Goal: Task Accomplishment & Management: Use online tool/utility

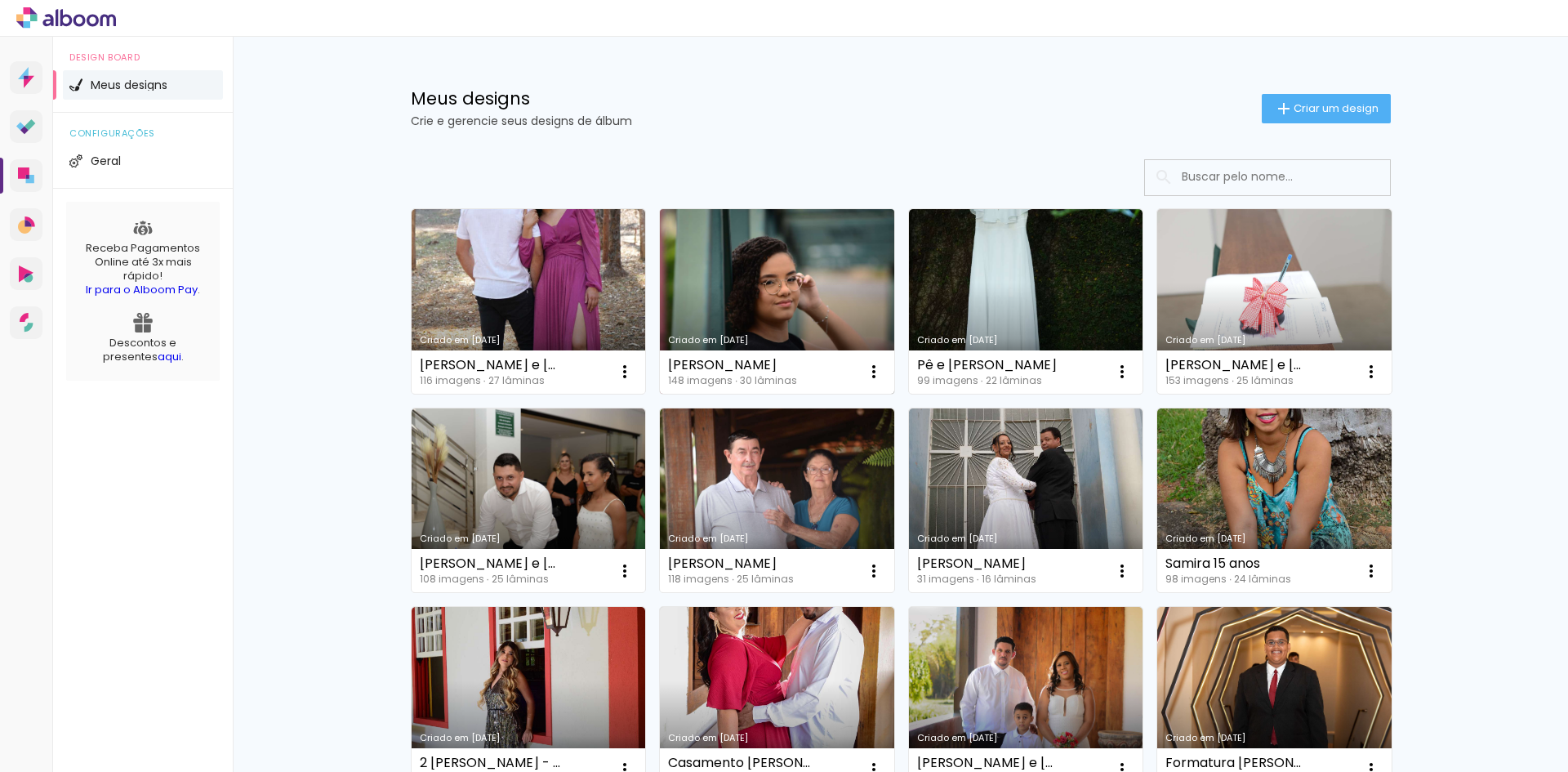
click at [737, 297] on link "Criado em [DATE]" at bounding box center [777, 301] width 234 height 185
